Goal: Information Seeking & Learning: Learn about a topic

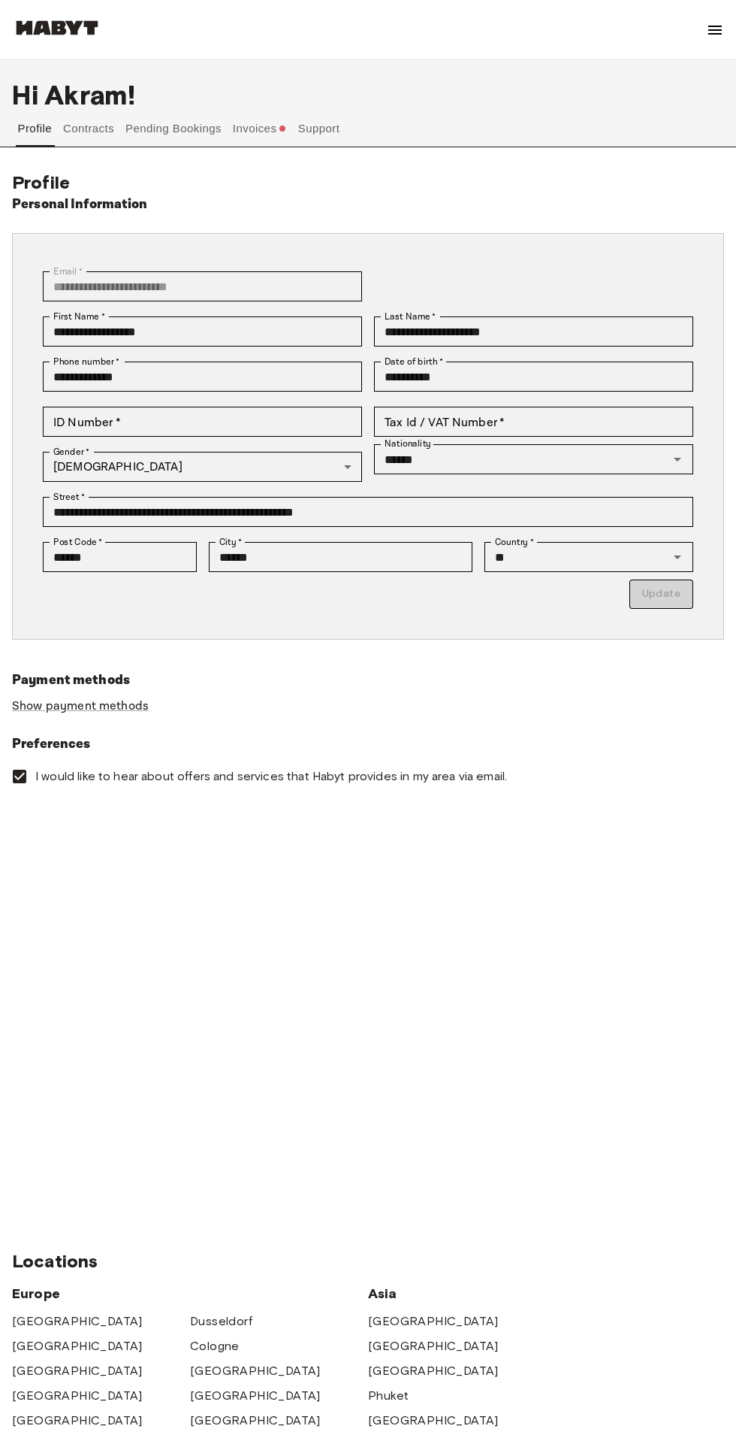
click at [320, 126] on button "Support" at bounding box center [319, 128] width 46 height 36
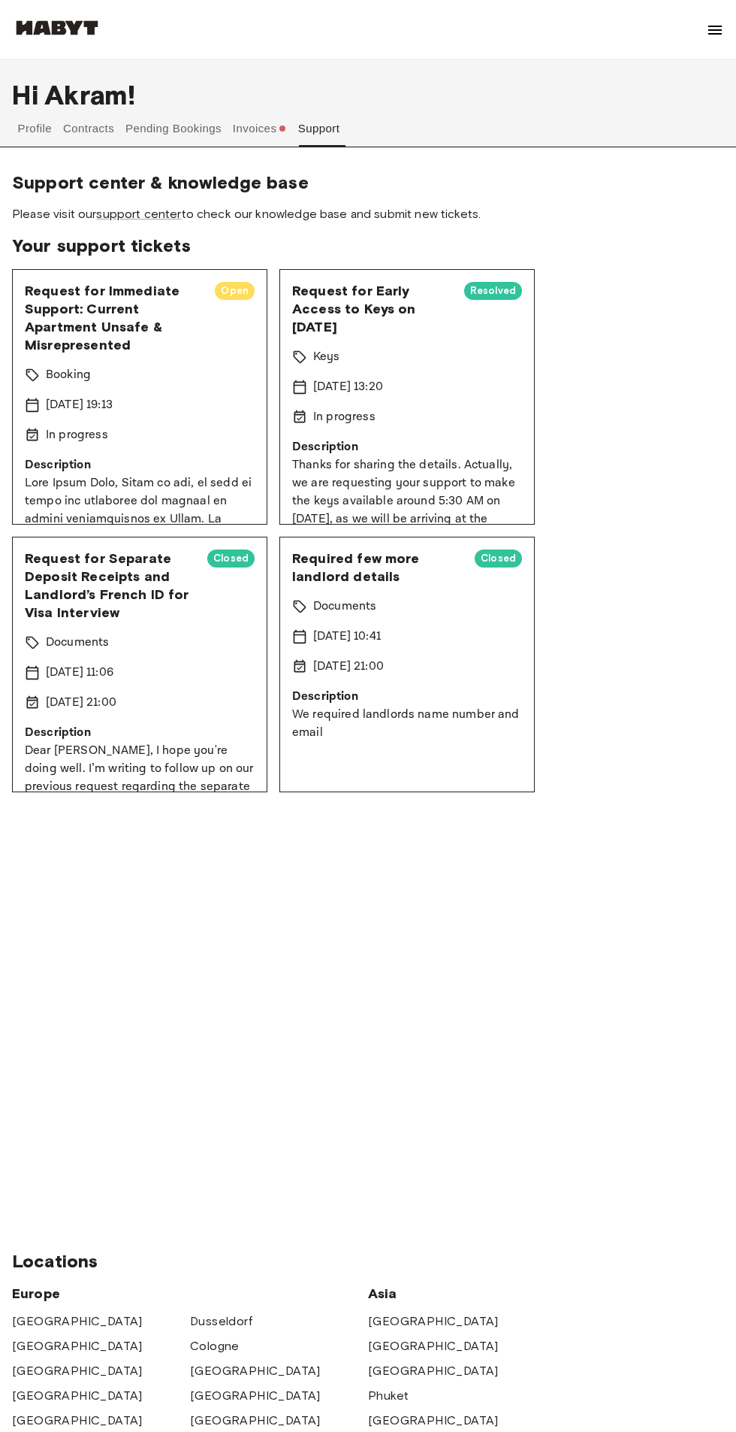
click at [143, 353] on span "Request for Immediate Support: Current Apartment Unsafe & Misrepresented" at bounding box center [114, 318] width 178 height 72
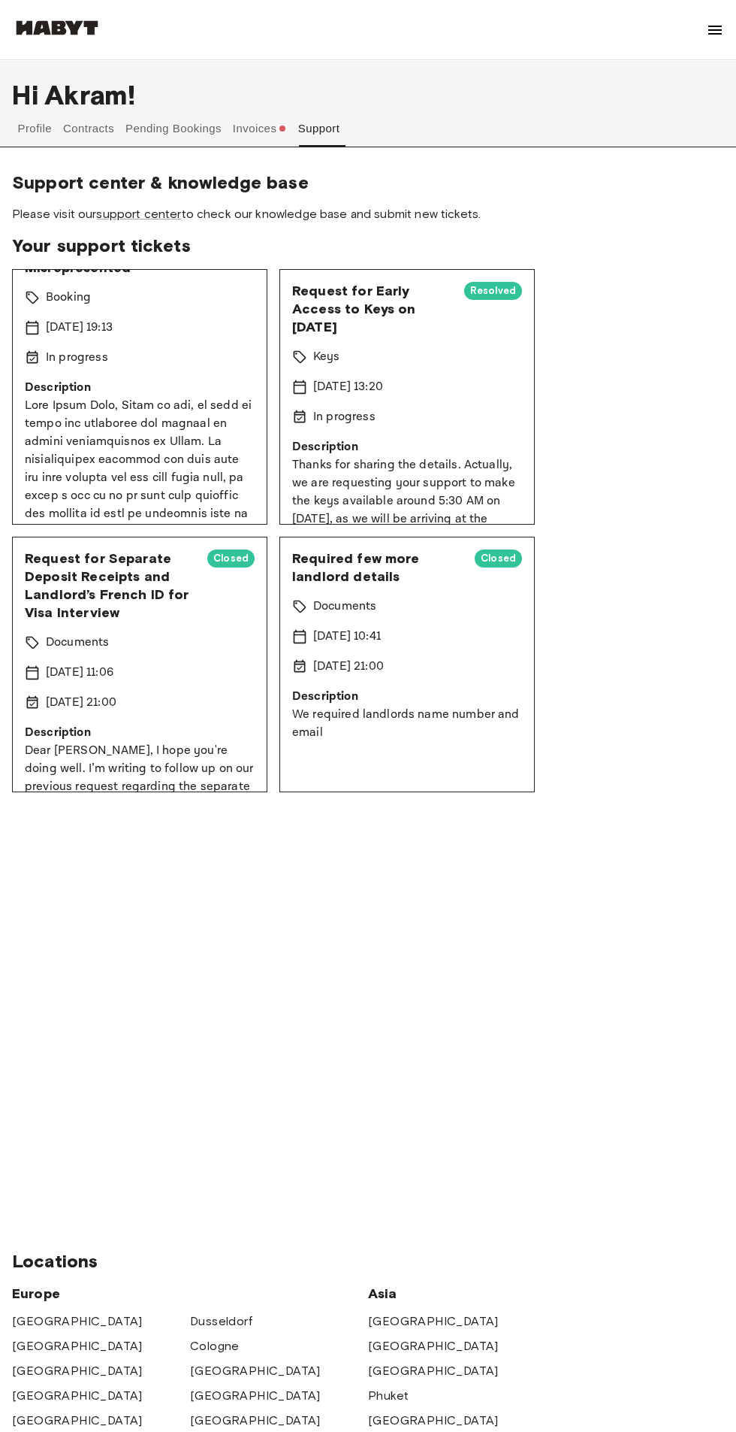
scroll to position [107, 0]
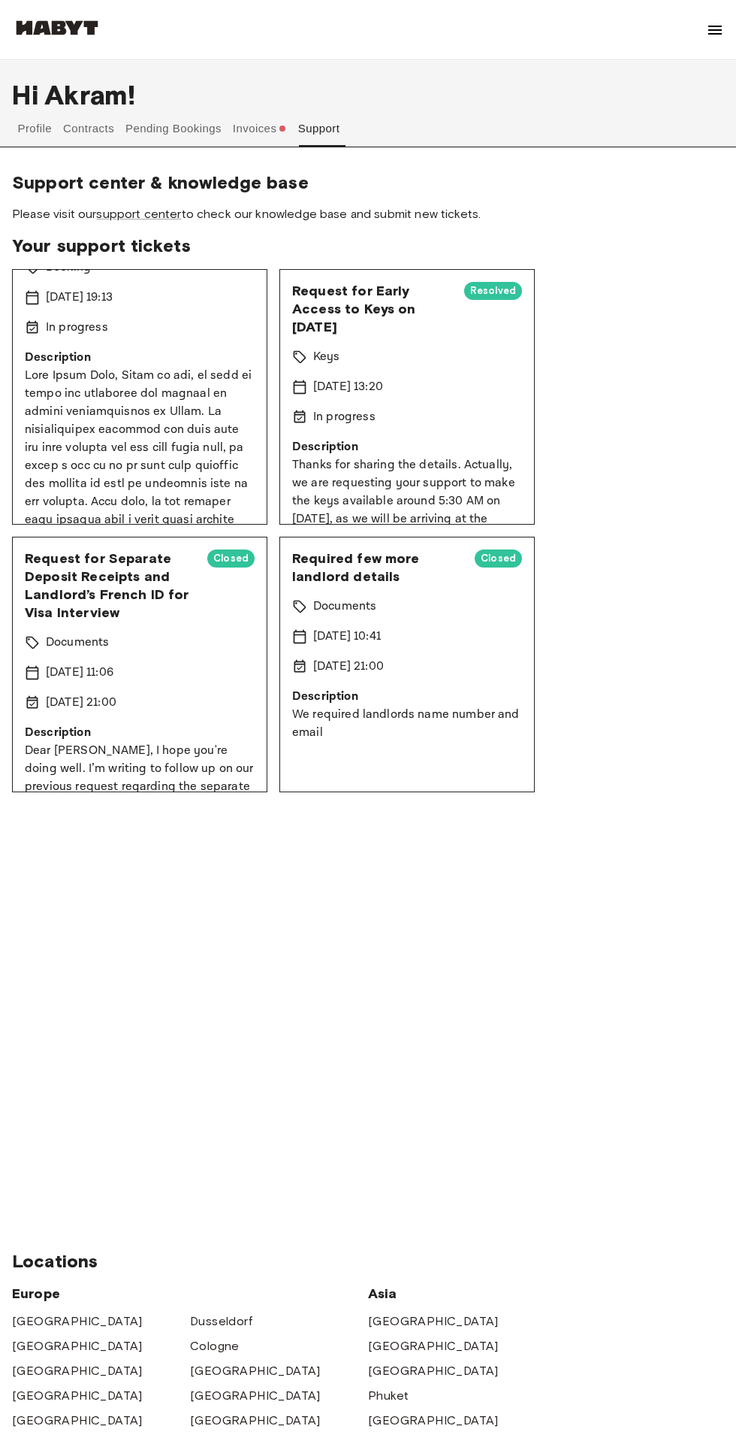
click at [147, 389] on p at bounding box center [140, 854] width 230 height 974
click at [262, 129] on button "Invoices" at bounding box center [260, 137] width 58 height 54
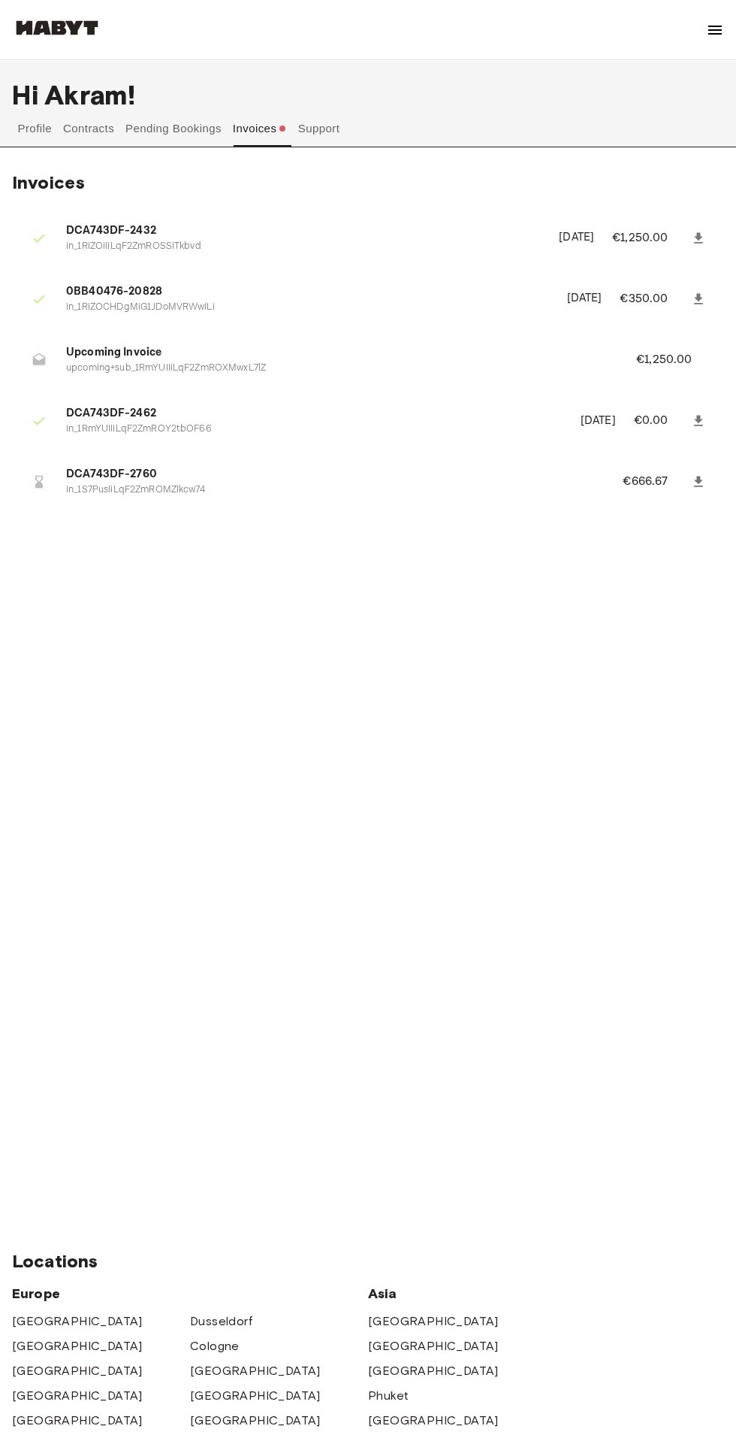
click at [162, 135] on button "Pending Bookings" at bounding box center [174, 128] width 100 height 36
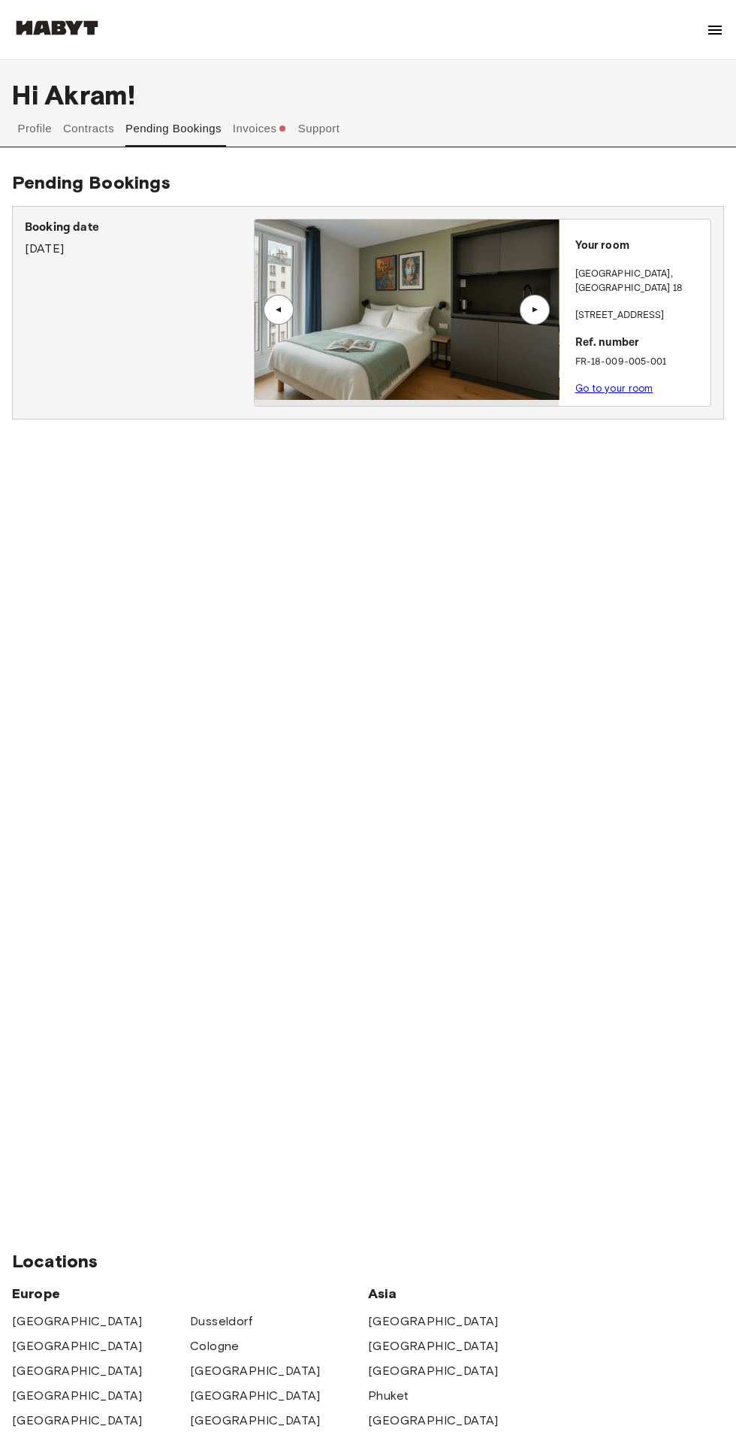
click at [287, 311] on div "▲" at bounding box center [279, 310] width 30 height 30
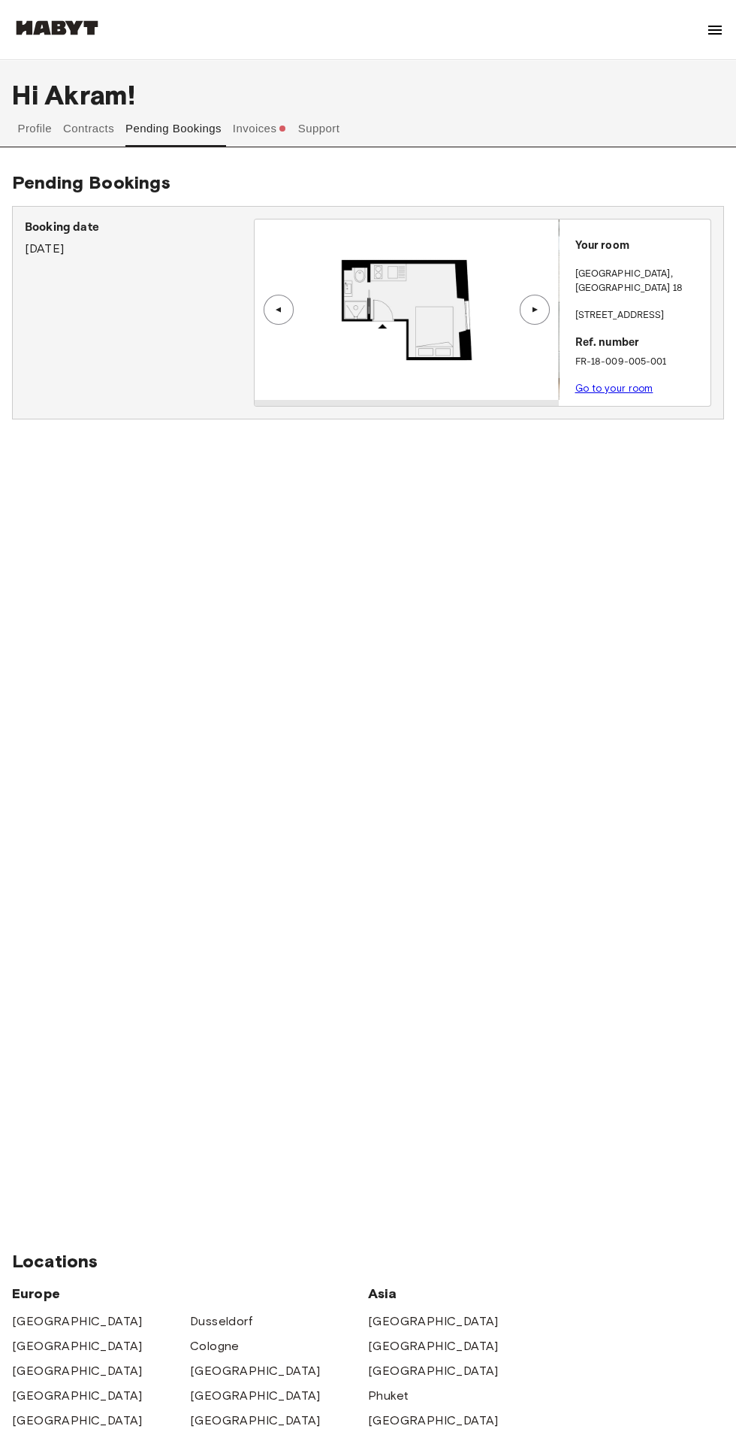
click at [273, 314] on div "▲" at bounding box center [278, 309] width 15 height 9
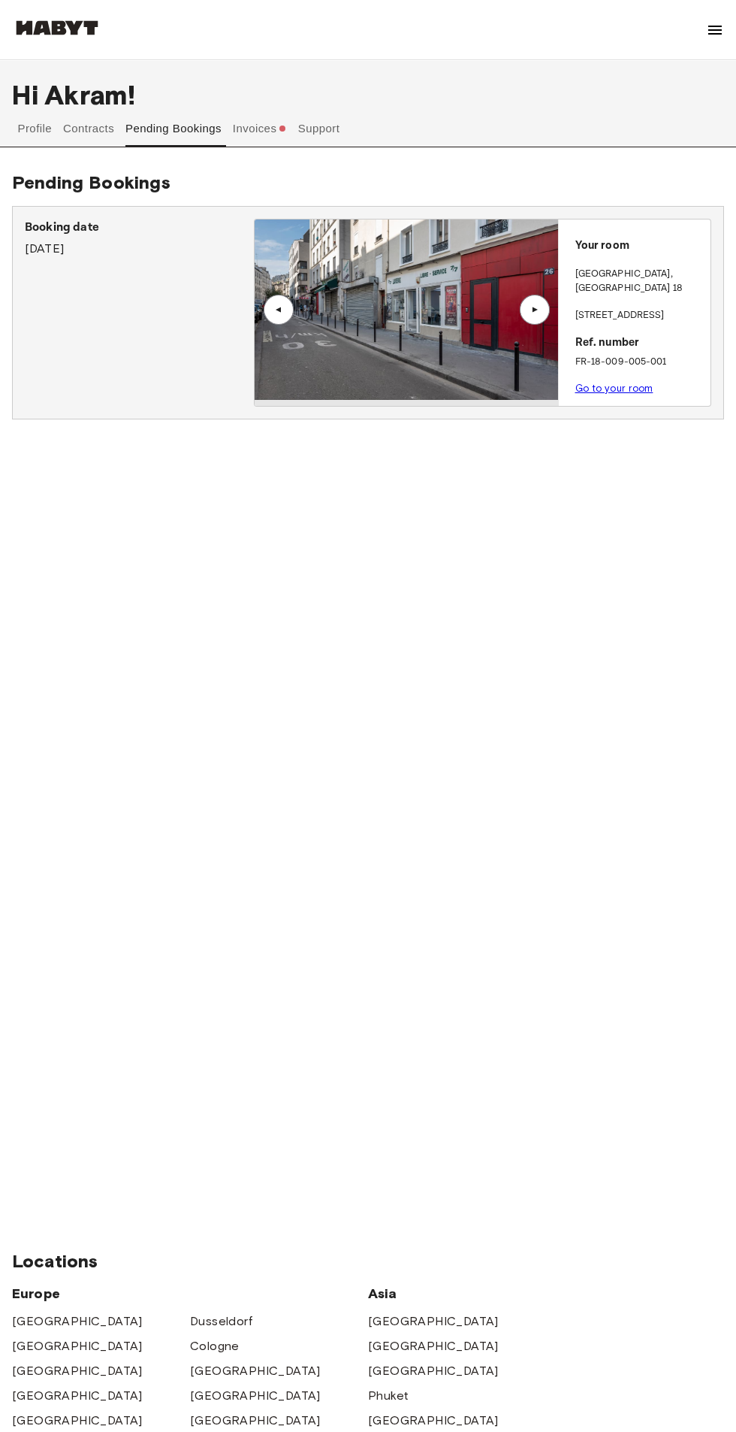
click at [278, 310] on div "▲" at bounding box center [278, 309] width 15 height 9
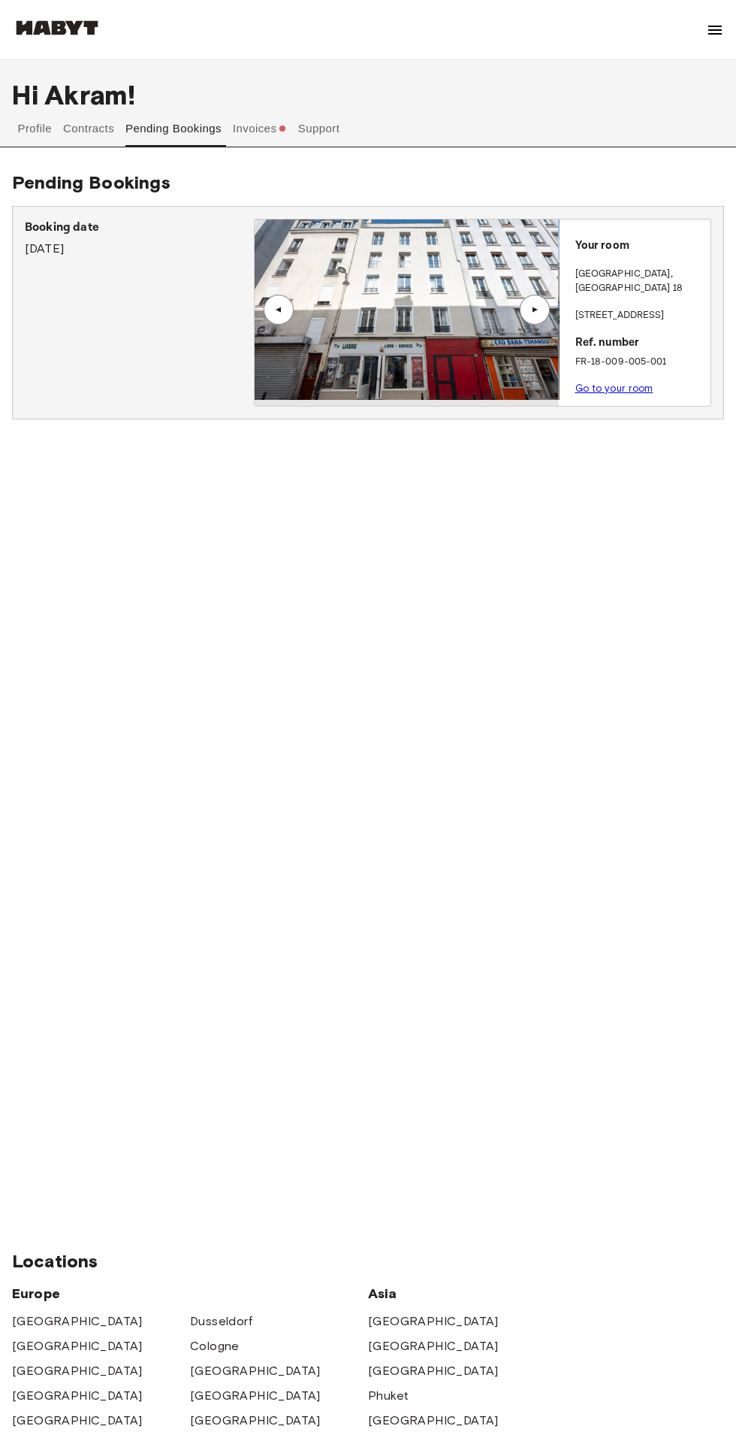
click at [271, 292] on img at bounding box center [407, 309] width 304 height 180
click at [276, 282] on img at bounding box center [407, 309] width 304 height 180
click at [259, 128] on button "Invoices" at bounding box center [260, 137] width 58 height 54
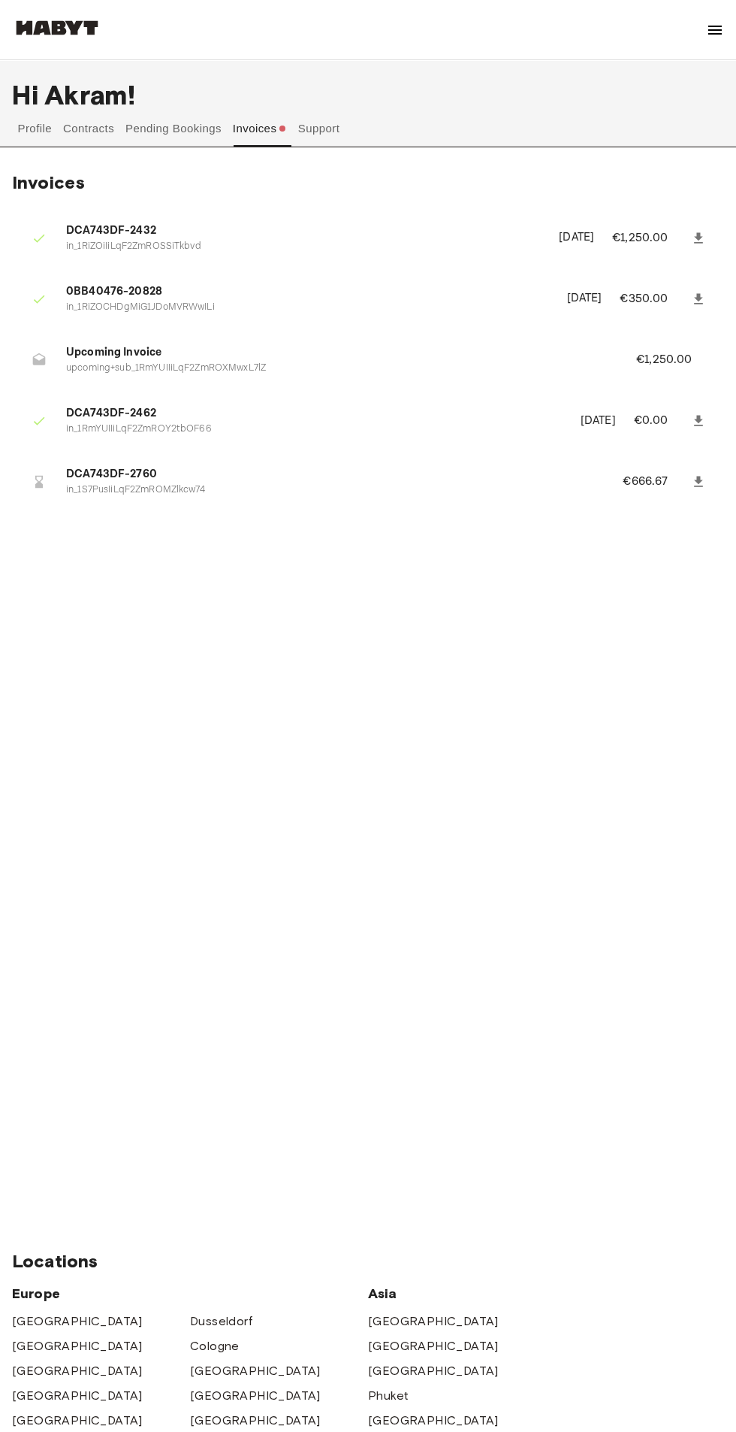
click at [126, 361] on p "upcoming+sub_1RmYUIIiLqF2ZmROXMwxL7lZ" at bounding box center [333, 368] width 534 height 14
click at [313, 124] on button "Support" at bounding box center [319, 128] width 46 height 36
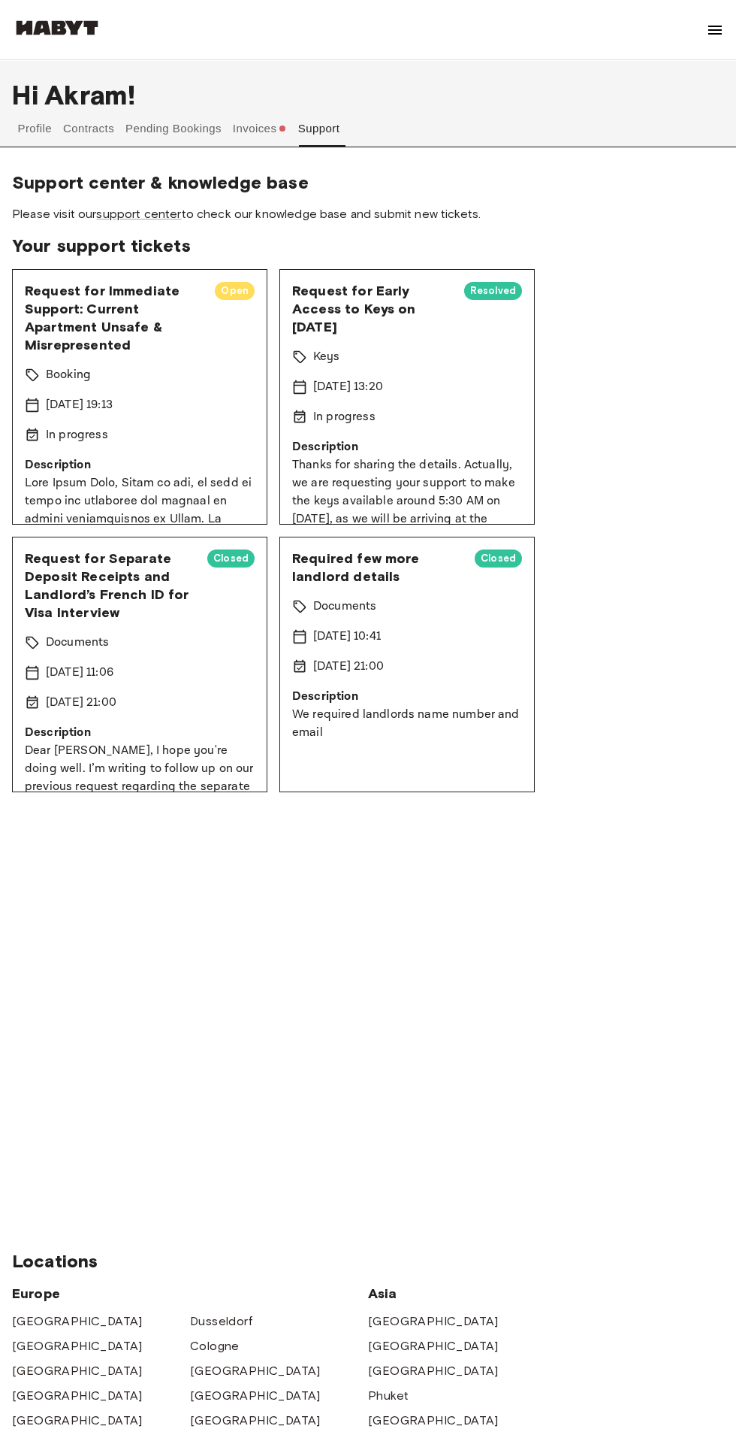
click at [113, 401] on p "[DATE] 19:13" at bounding box center [79, 405] width 67 height 18
click at [227, 283] on div "Open" at bounding box center [235, 291] width 40 height 18
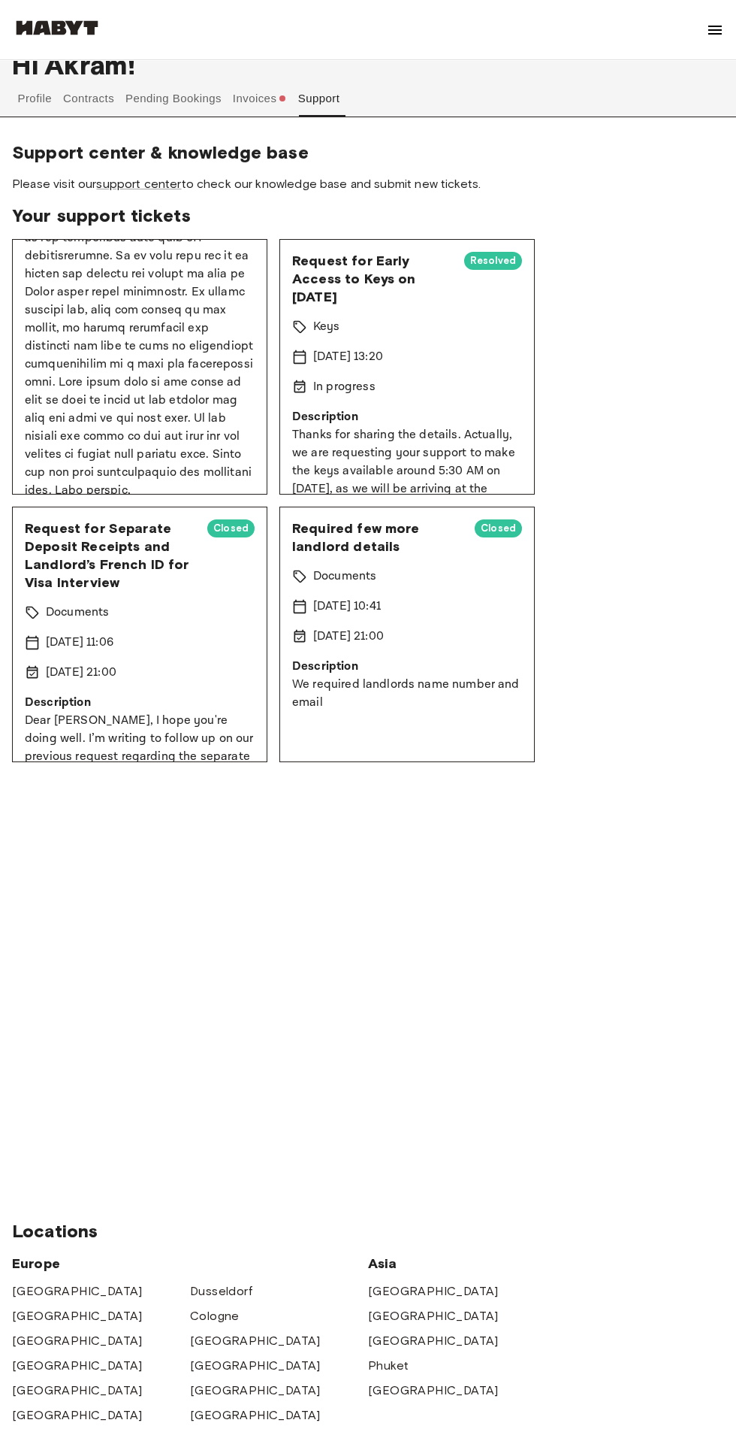
scroll to position [48, 0]
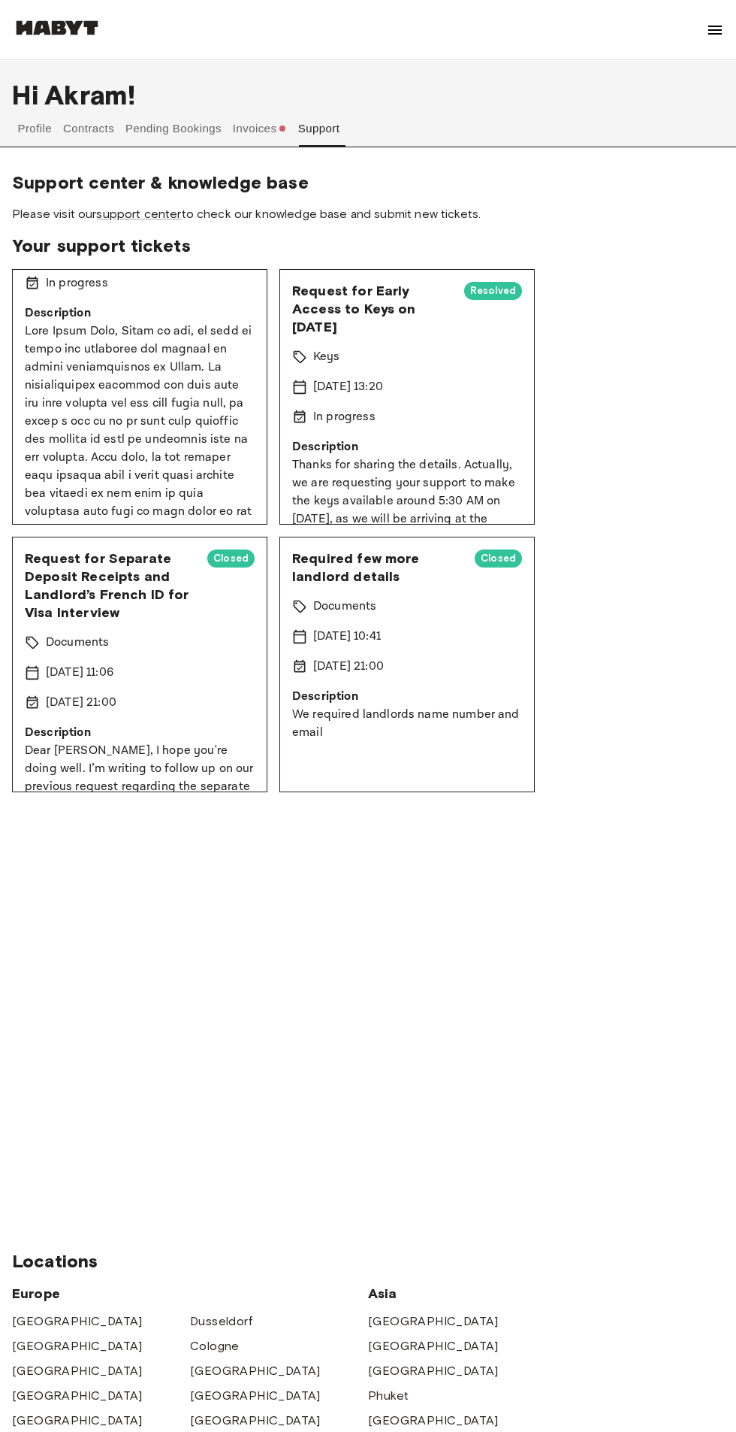
scroll to position [173, 0]
click at [80, 398] on p at bounding box center [140, 788] width 230 height 974
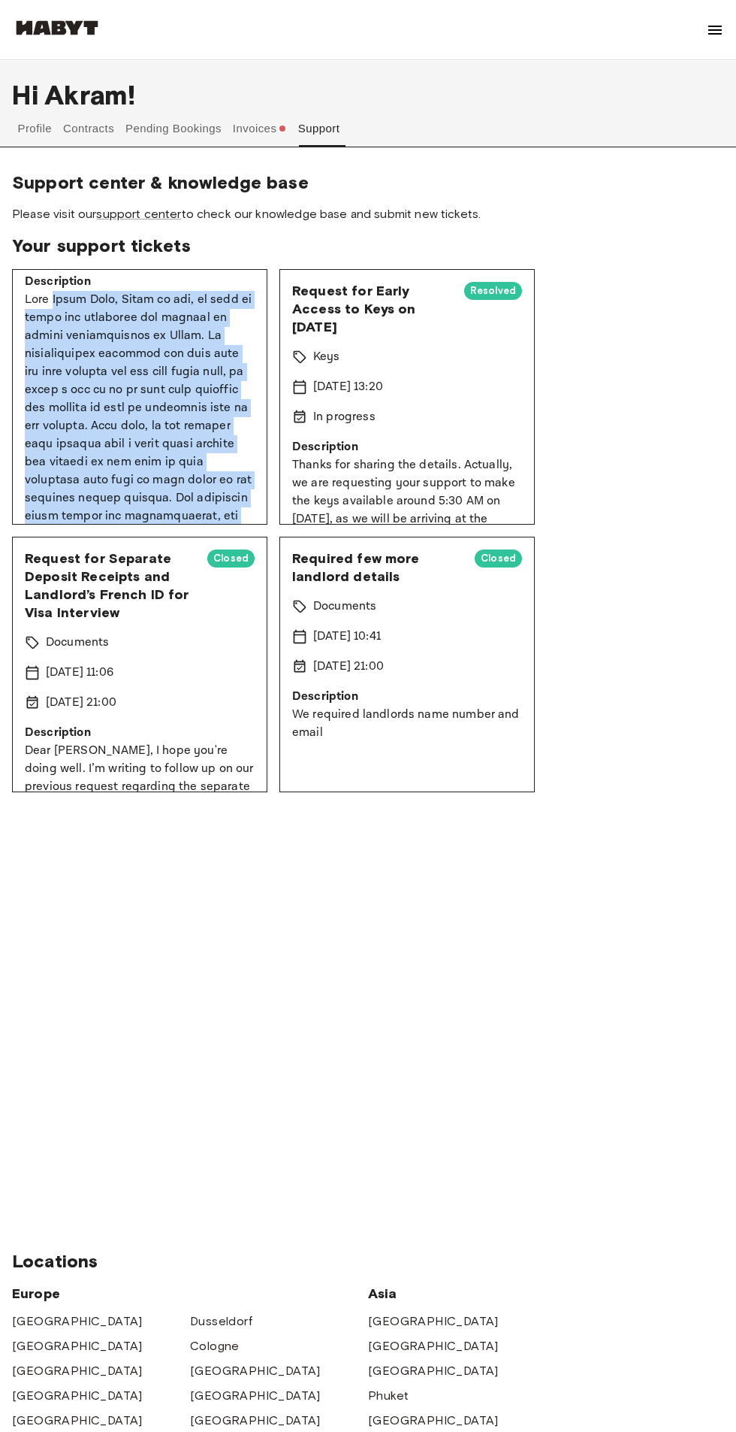
scroll to position [585, 0]
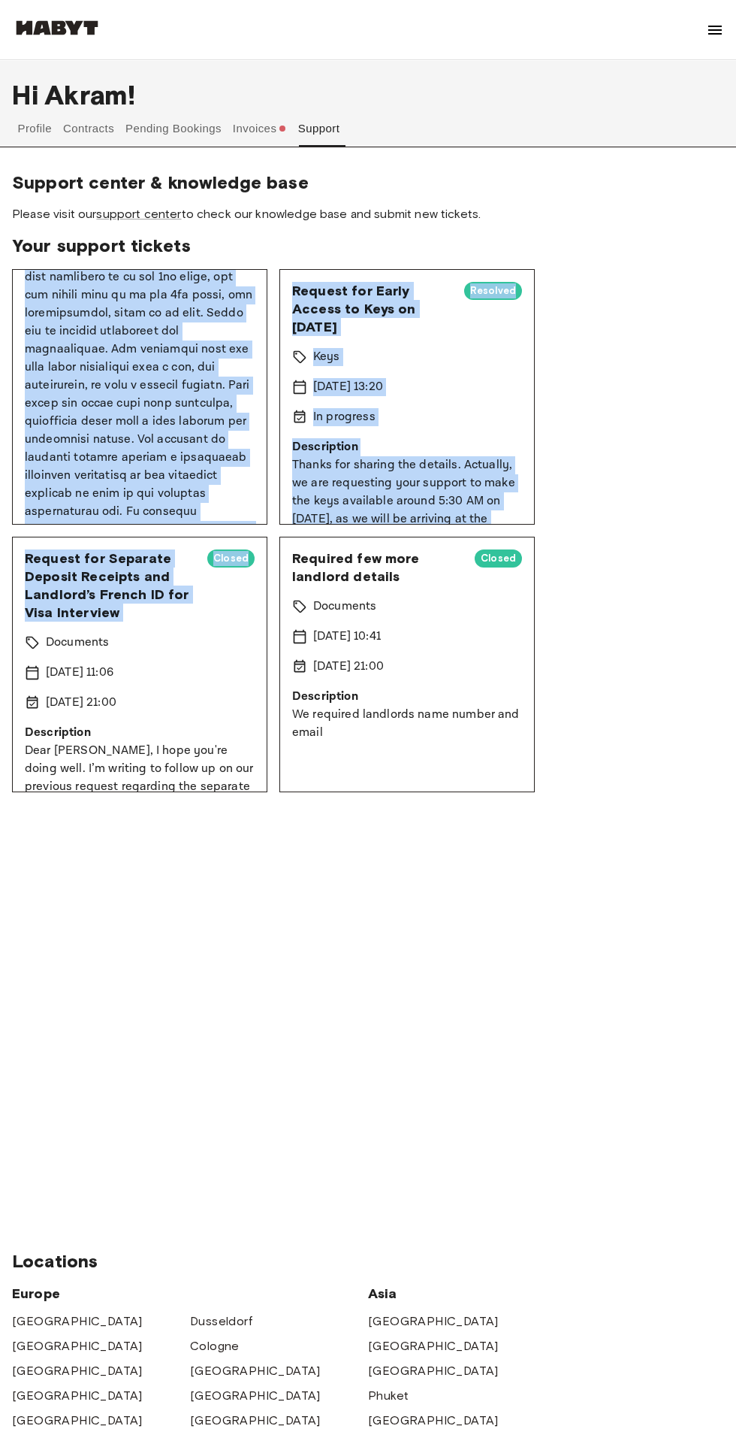
click at [139, 421] on p at bounding box center [140, 377] width 230 height 974
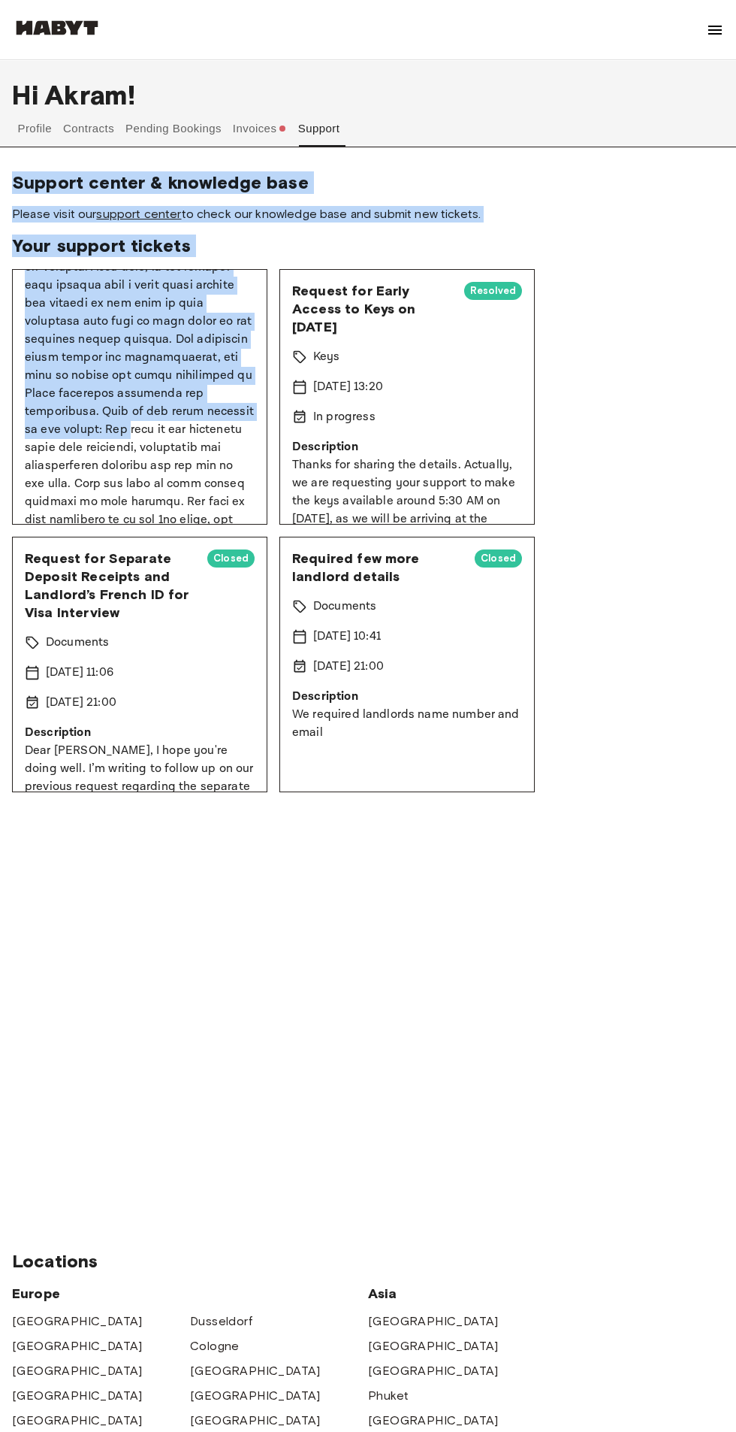
scroll to position [18, 0]
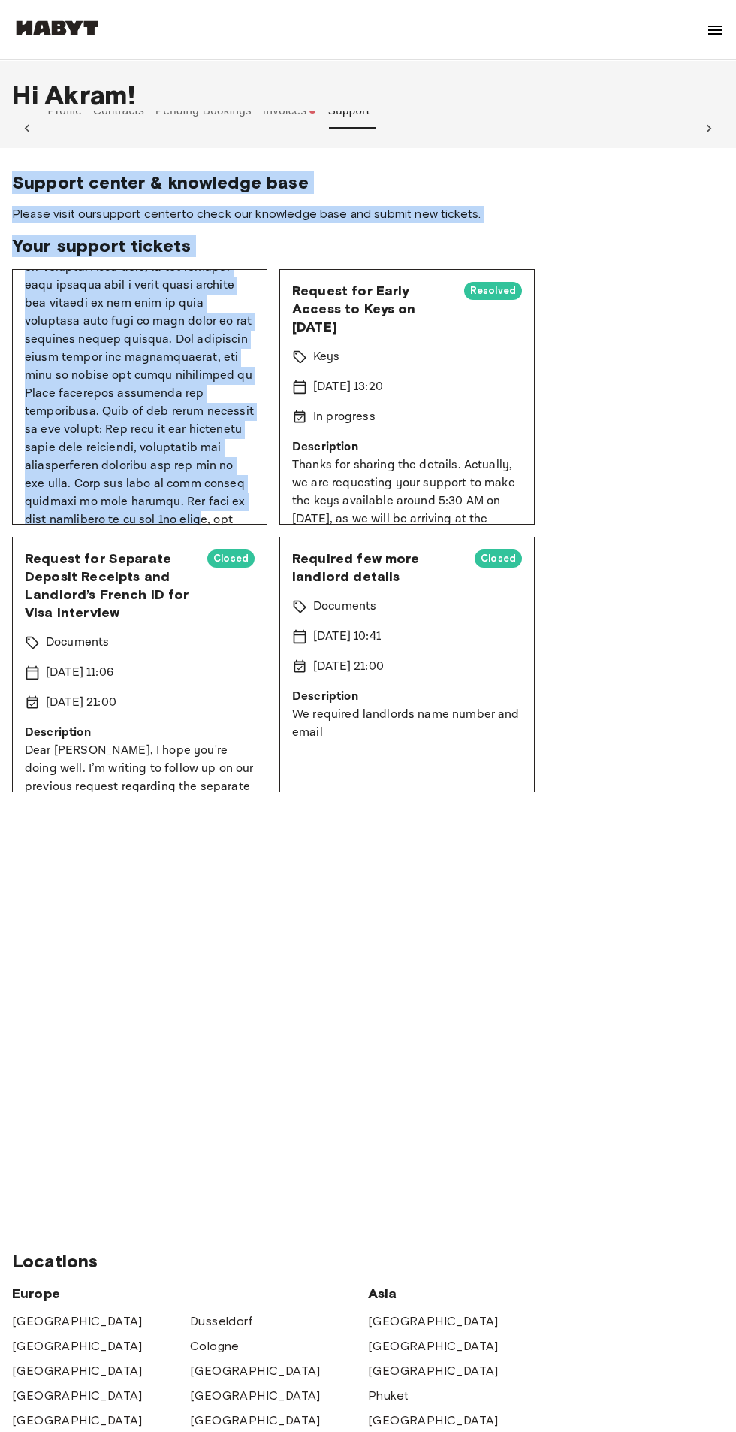
click at [113, 384] on p at bounding box center [140, 619] width 230 height 974
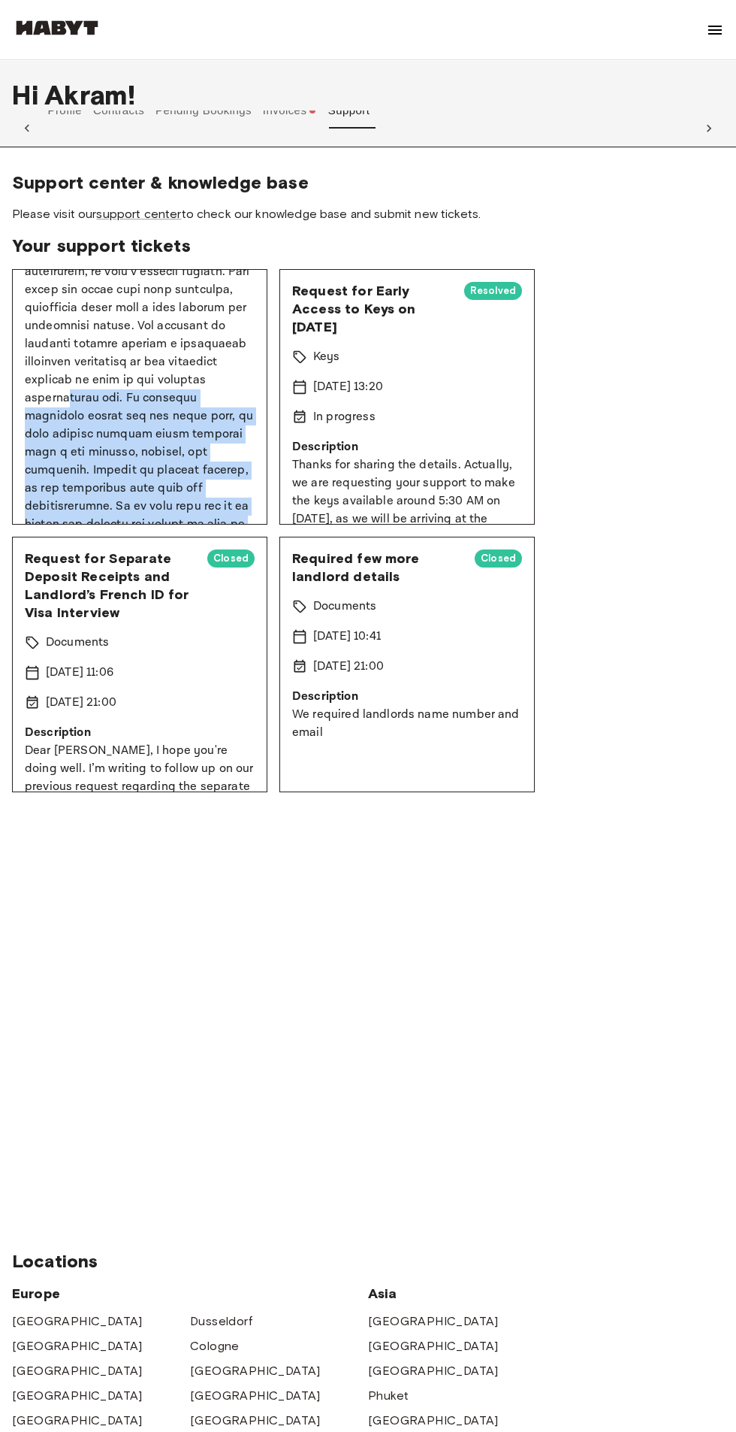
scroll to position [683, 0]
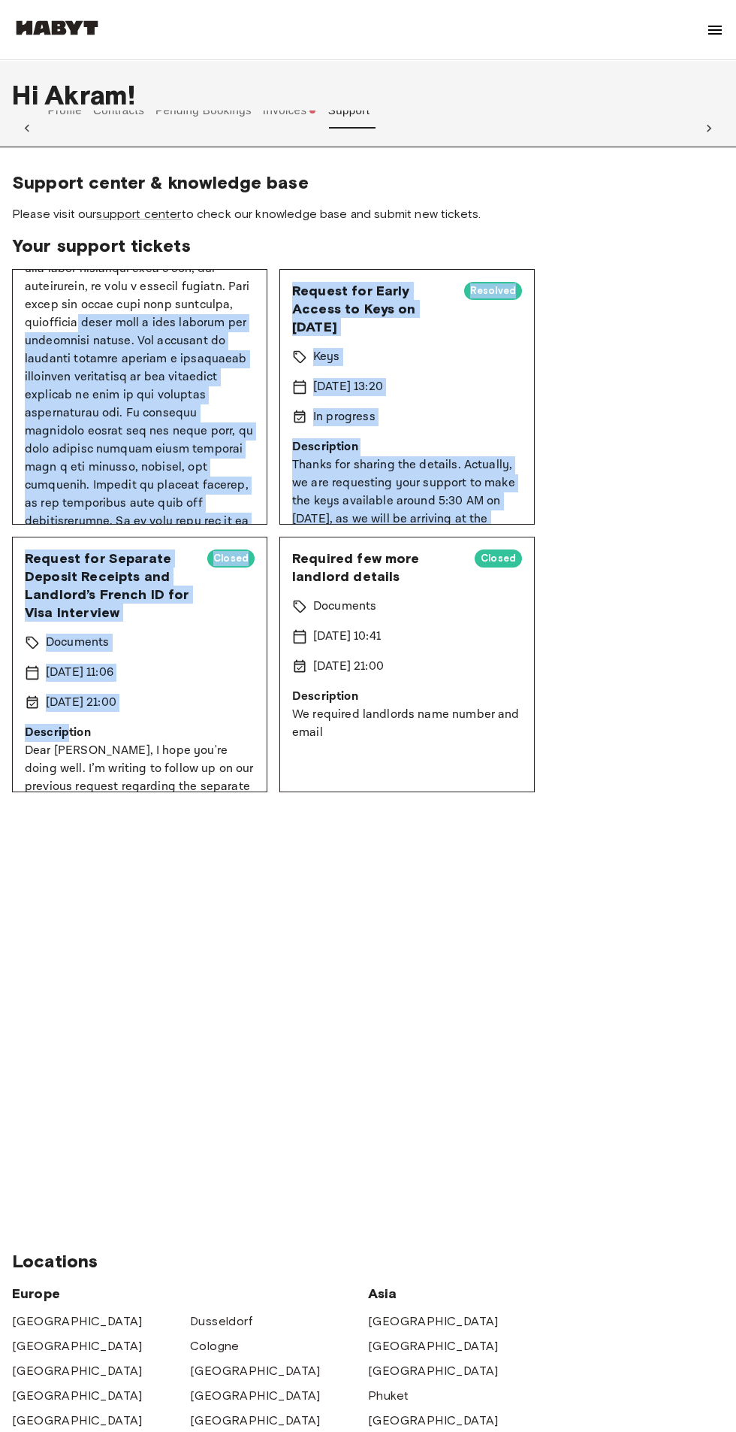
click at [99, 401] on p at bounding box center [140, 278] width 230 height 974
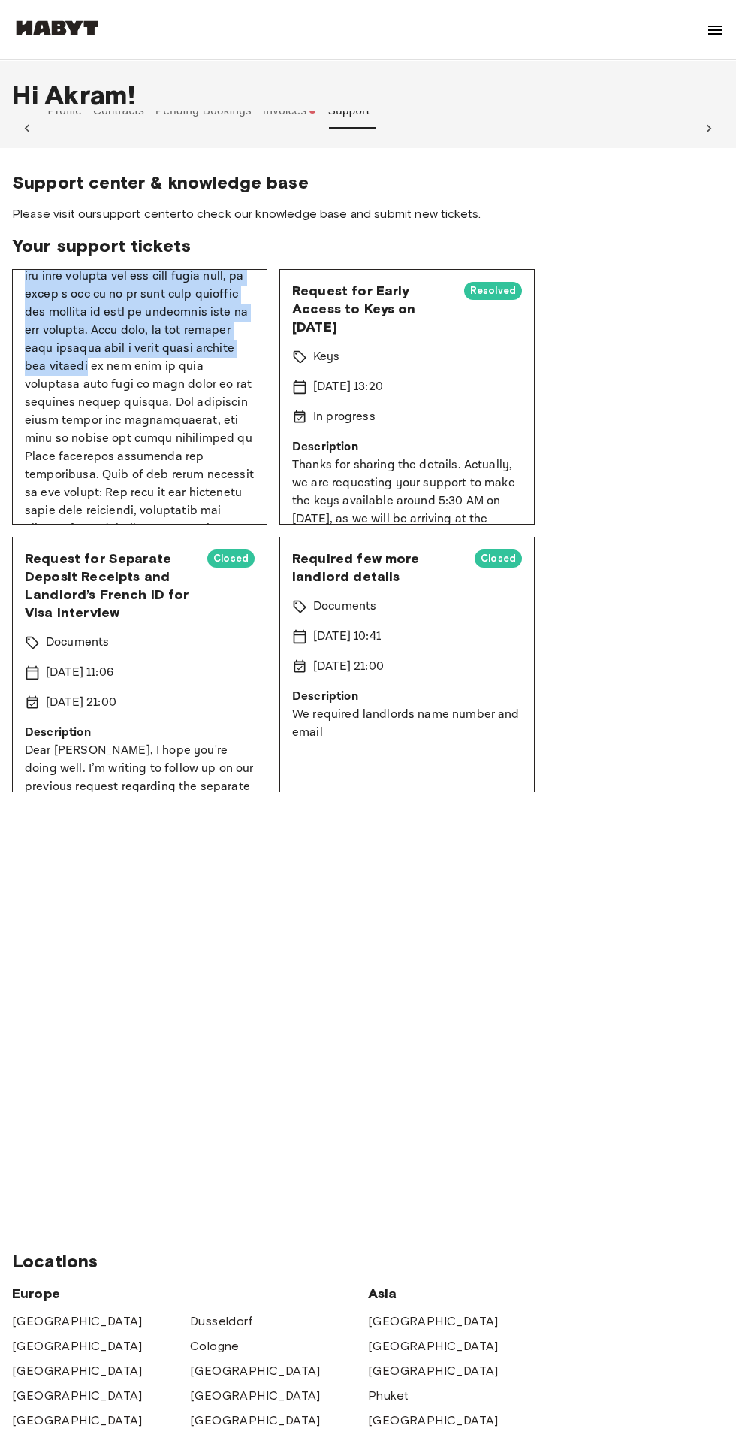
scroll to position [285, 0]
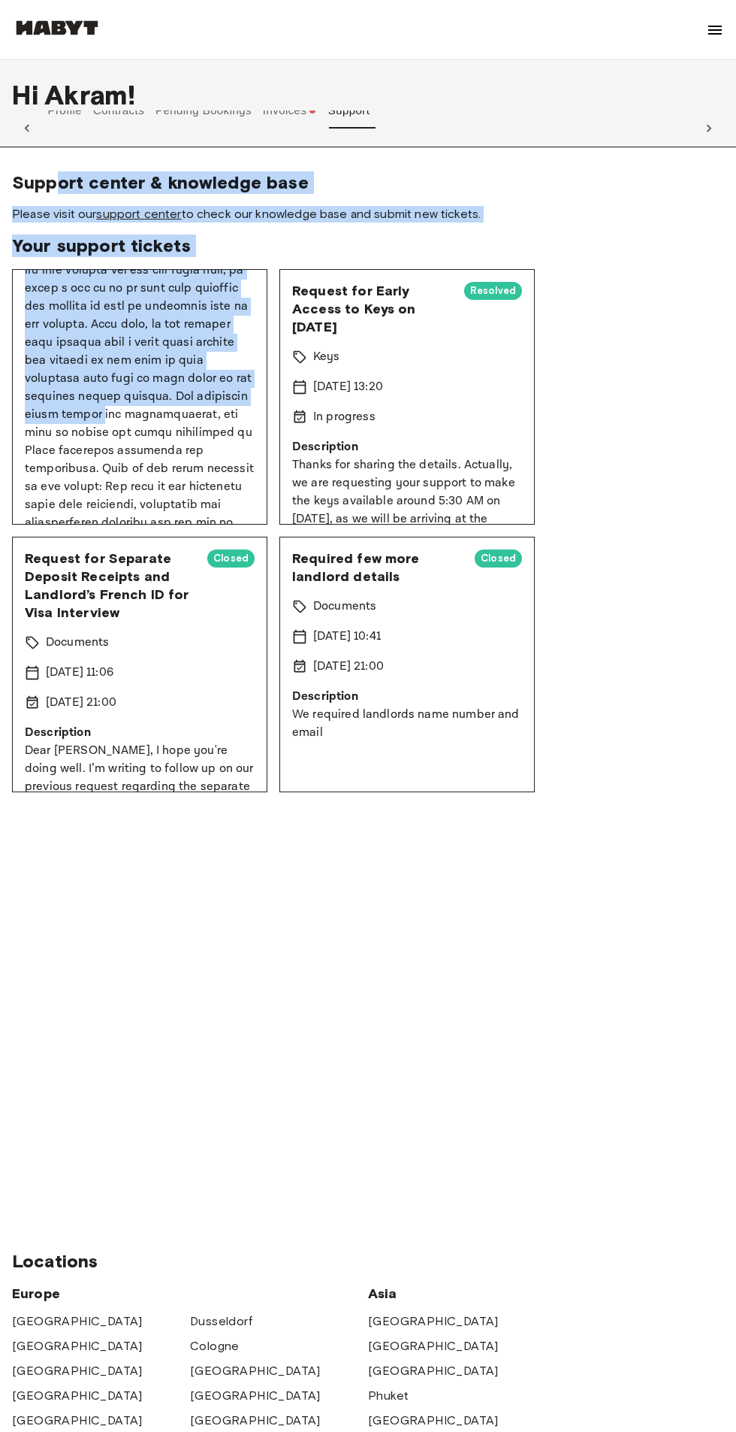
click at [104, 315] on p at bounding box center [140, 676] width 230 height 974
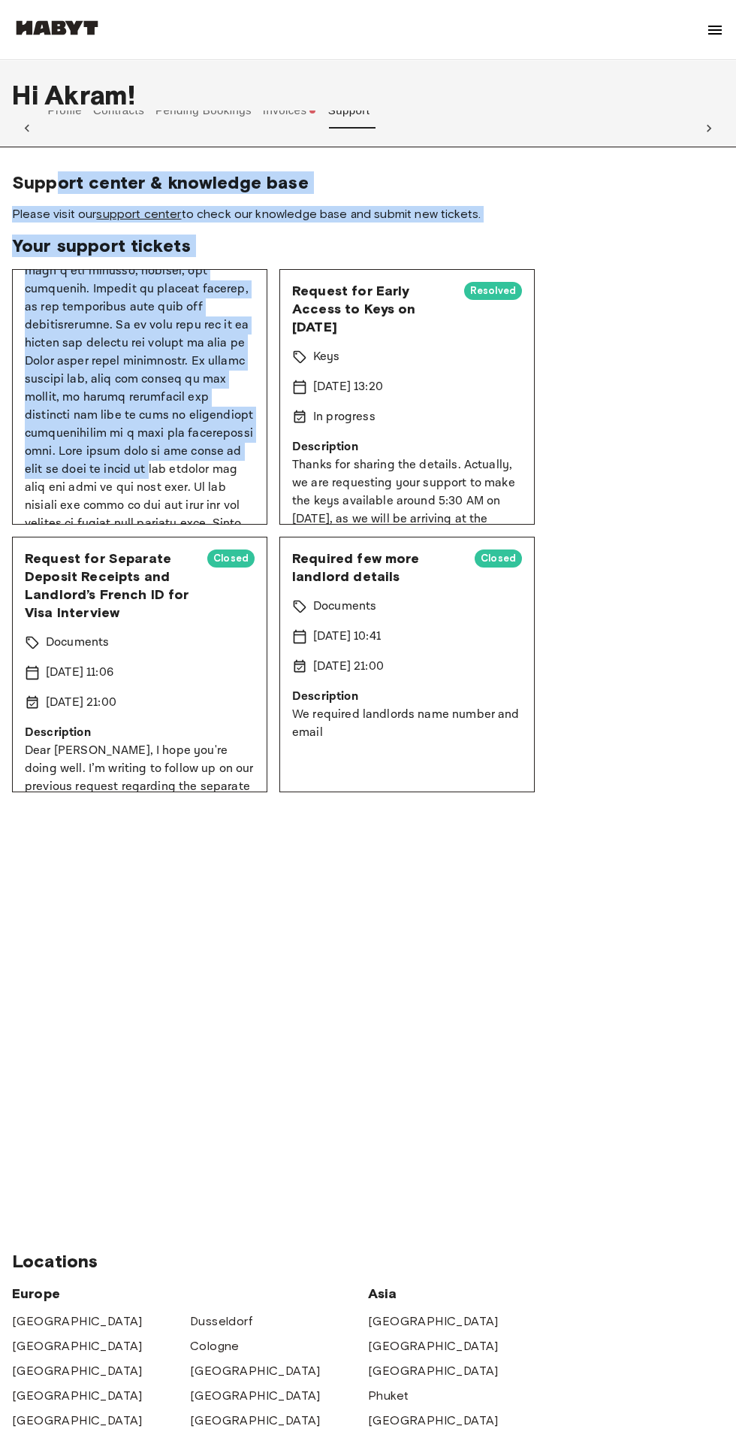
scroll to position [918, 0]
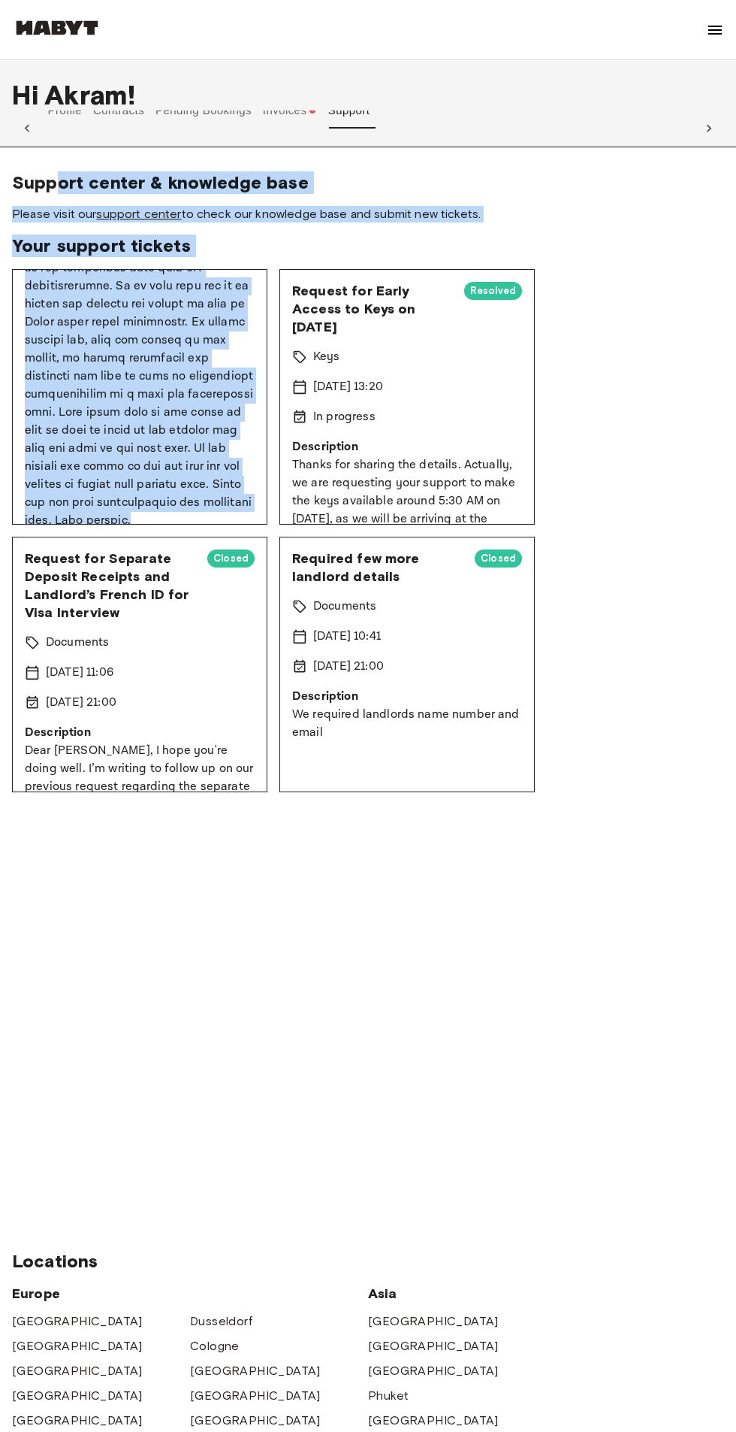
copy div "ort center & knowledge base Please visit our support center to check our knowle…"
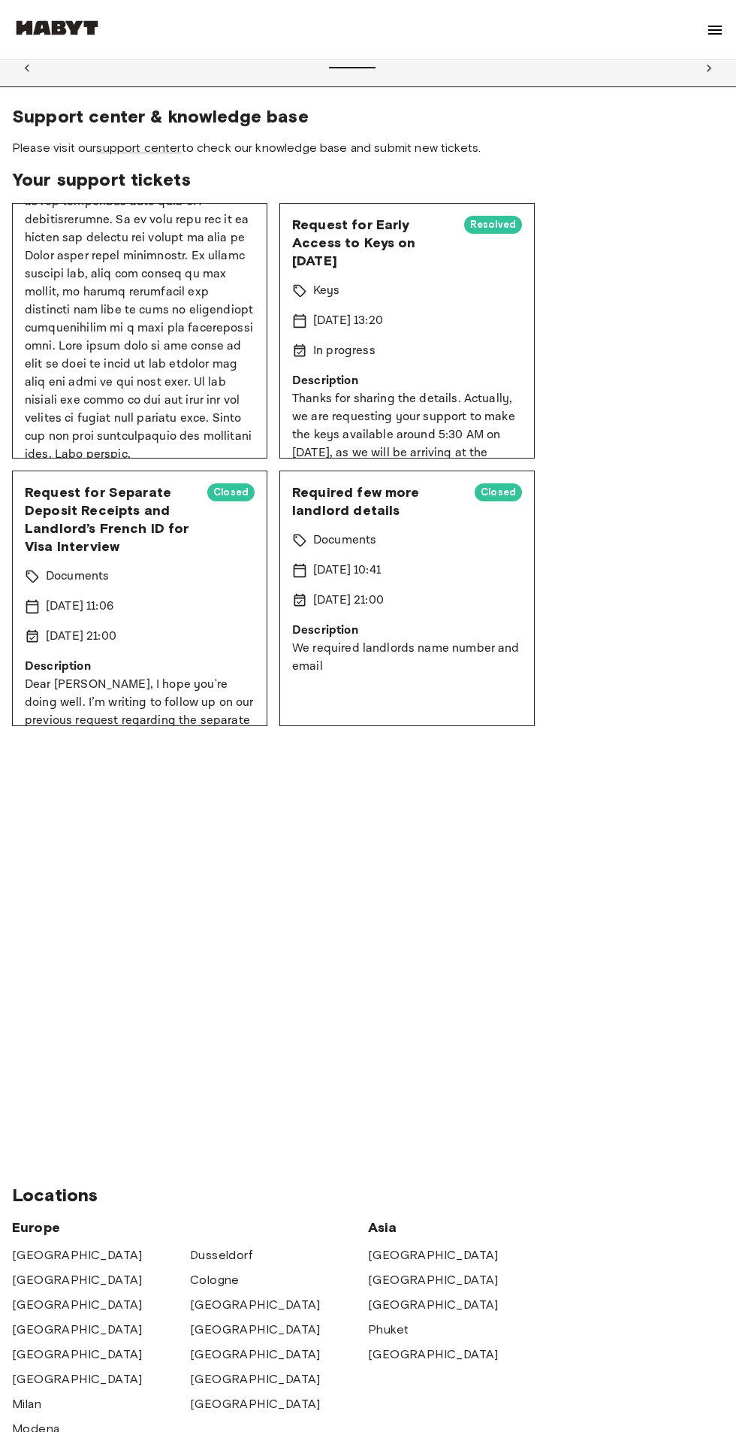
scroll to position [0, 0]
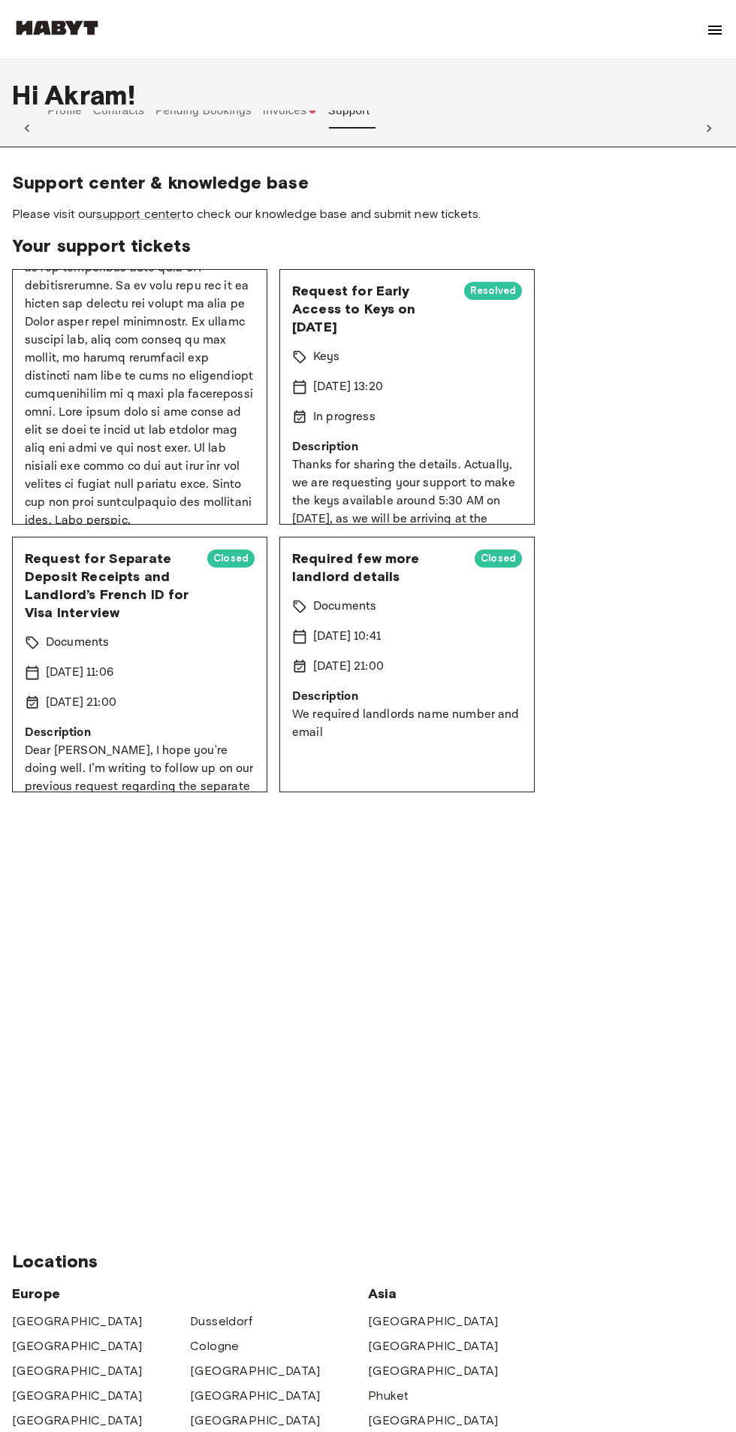
click at [709, 129] on icon at bounding box center [709, 128] width 15 height 15
click at [169, 210] on link "support center" at bounding box center [138, 214] width 85 height 14
